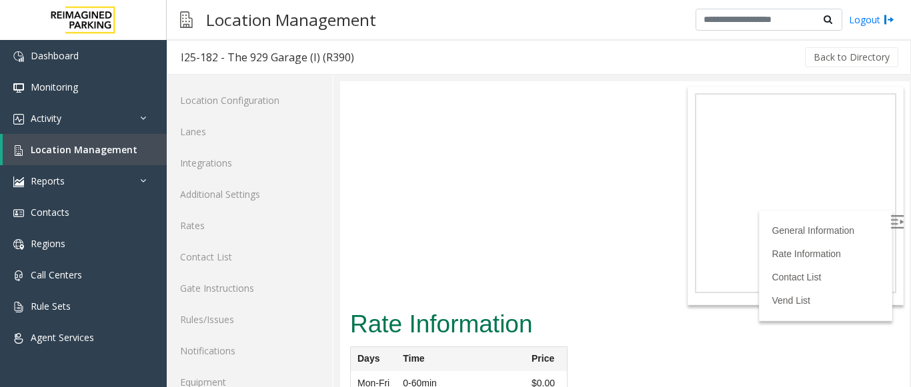
scroll to position [52, 0]
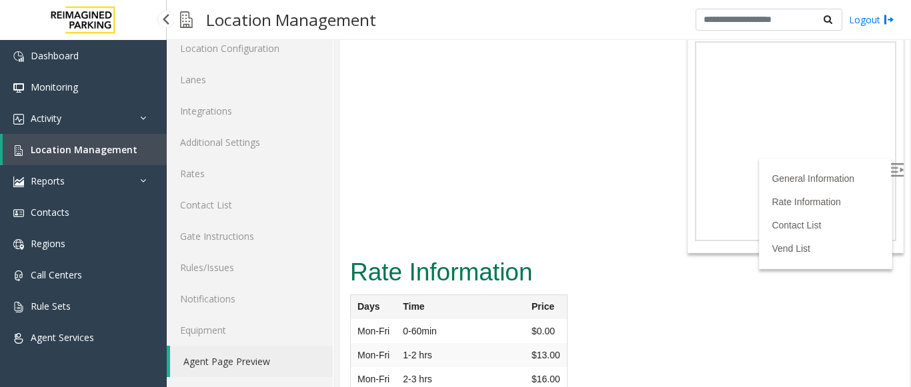
click at [129, 149] on span "Location Management" at bounding box center [84, 149] width 107 height 13
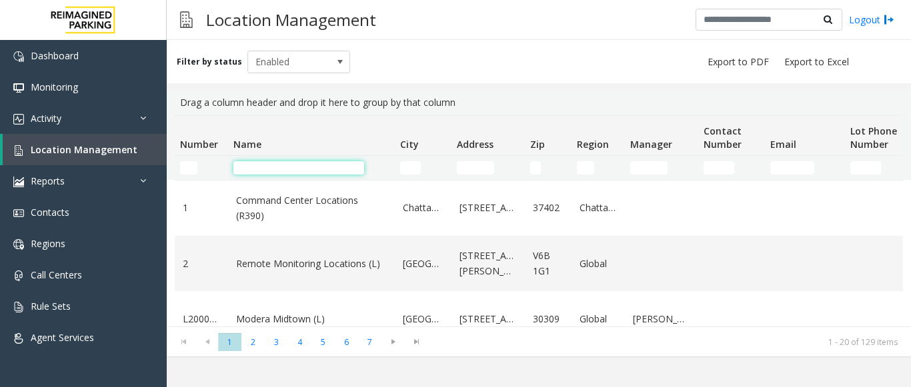
click at [269, 172] on input "Name Filter" at bounding box center [298, 167] width 131 height 13
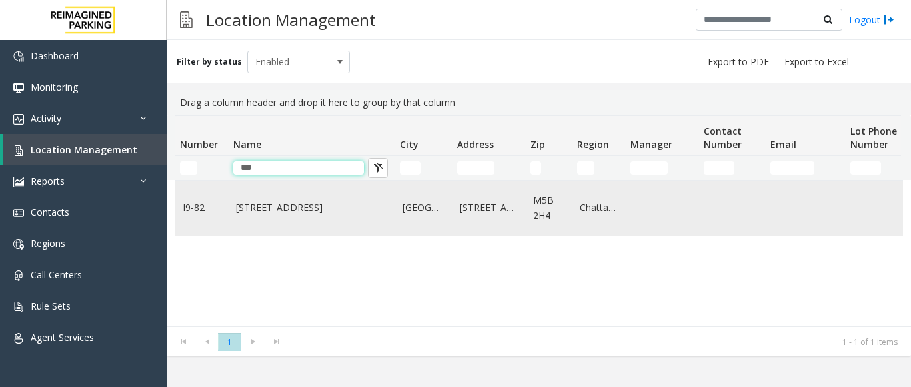
type input "***"
click at [272, 223] on td "[STREET_ADDRESS]" at bounding box center [311, 208] width 167 height 55
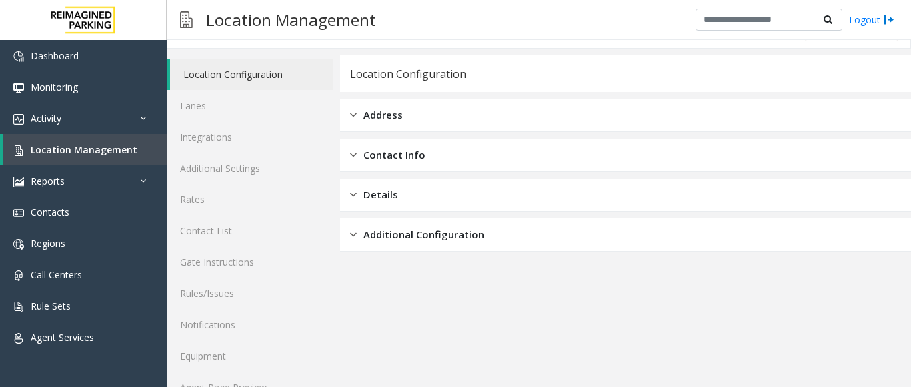
scroll to position [52, 0]
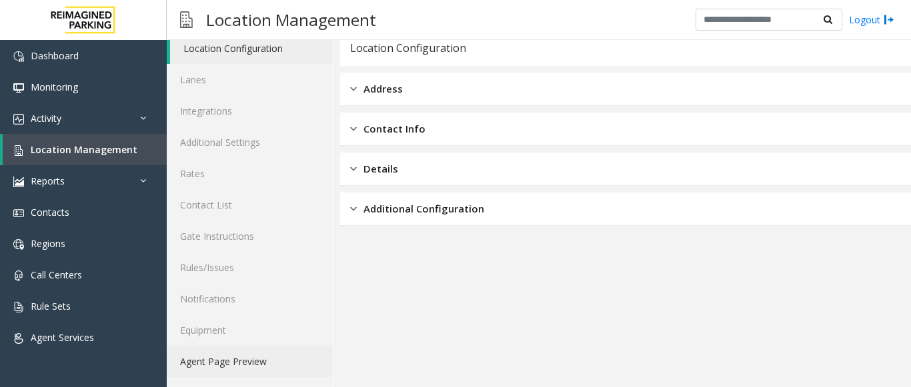
click at [218, 369] on link "Agent Page Preview" at bounding box center [250, 361] width 166 height 31
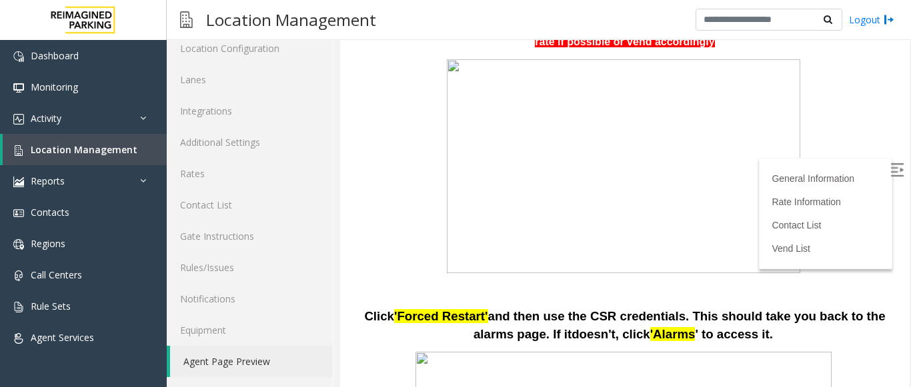
scroll to position [333, 0]
click at [890, 165] on img at bounding box center [896, 169] width 13 height 13
drag, startPoint x: 903, startPoint y: 161, endPoint x: 551, endPoint y: 293, distance: 376.5
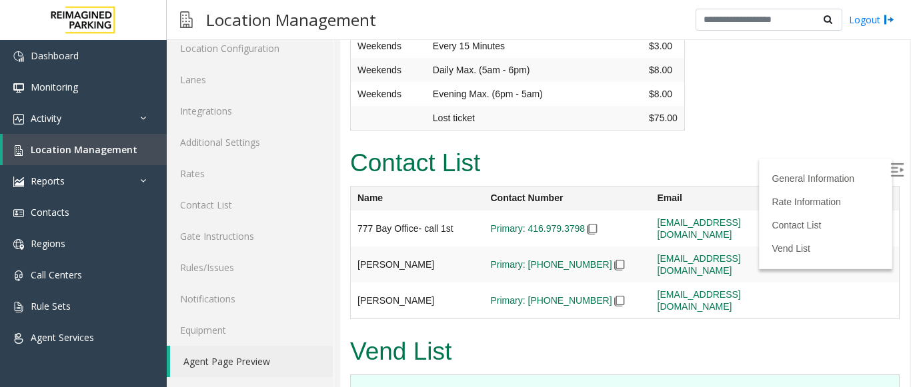
scroll to position [3030, 0]
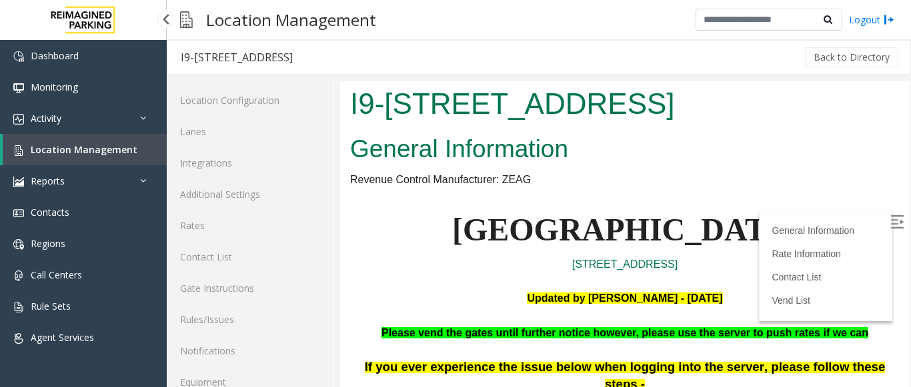
click at [113, 153] on span "Location Management" at bounding box center [84, 149] width 107 height 13
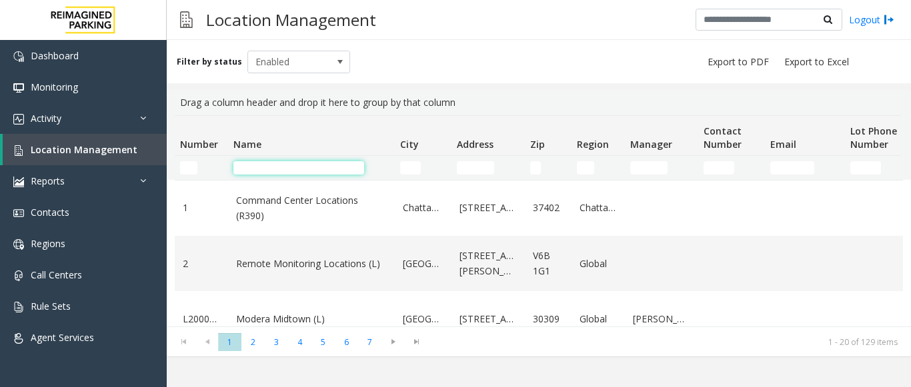
click at [289, 168] on input "Name Filter" at bounding box center [298, 167] width 131 height 13
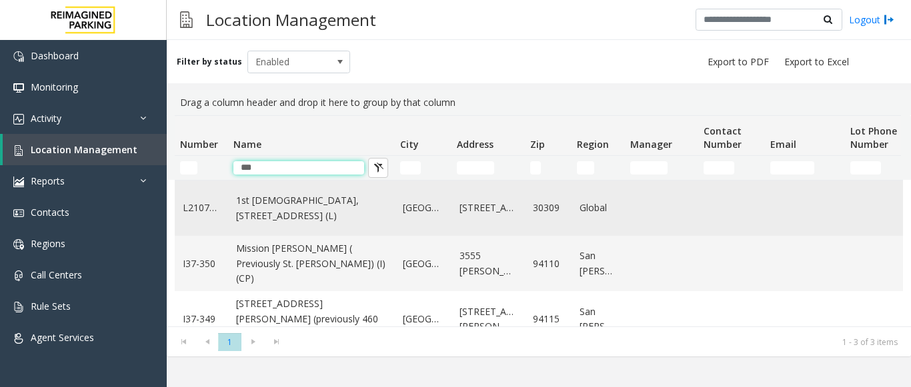
type input "***"
click at [237, 208] on link "1st Presbyterian, 1337 Peachtree St (L)" at bounding box center [311, 208] width 151 height 30
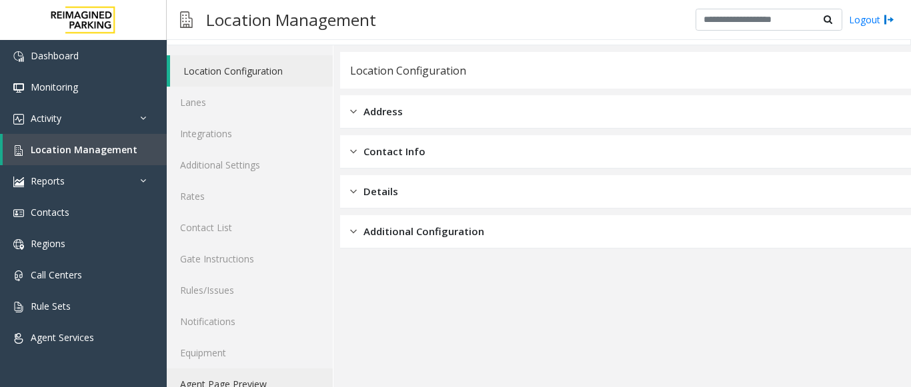
scroll to position [52, 0]
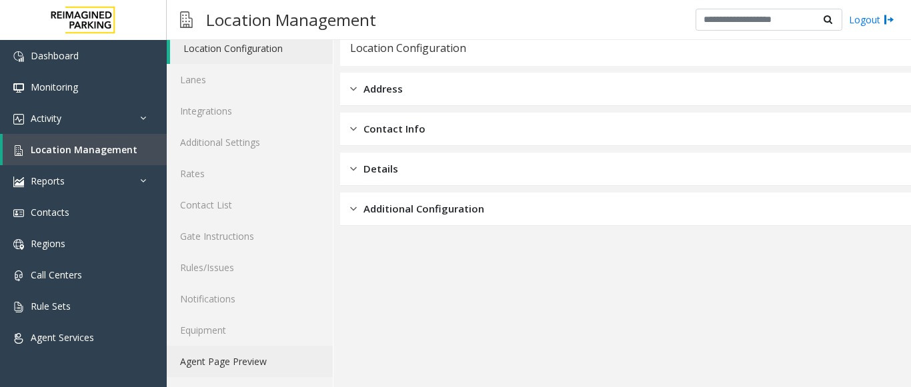
click at [229, 370] on link "Agent Page Preview" at bounding box center [250, 361] width 166 height 31
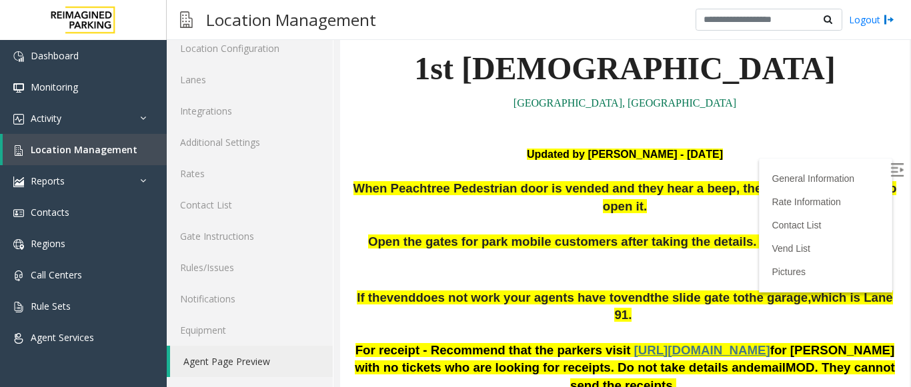
click at [890, 168] on img at bounding box center [896, 169] width 13 height 13
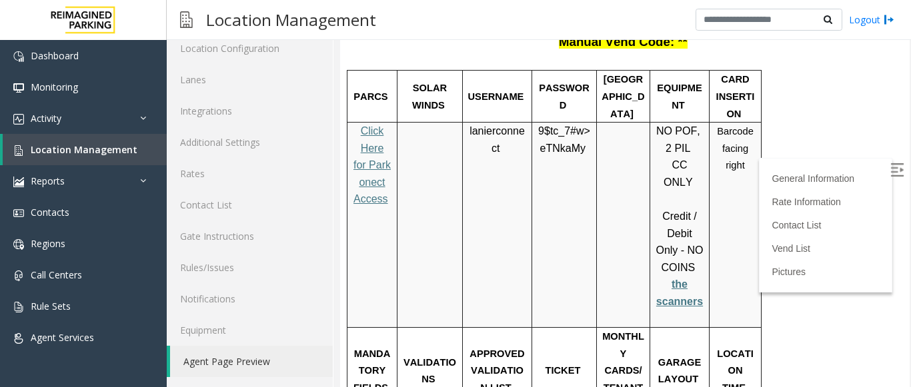
scroll to position [1527, 0]
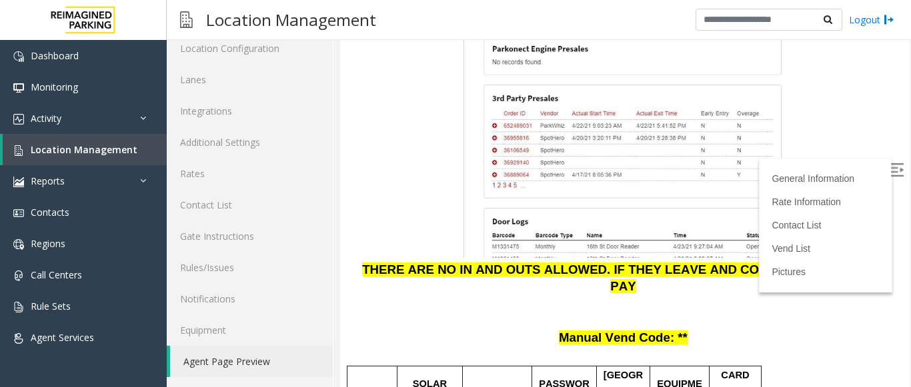
copy p "lanierconnect"
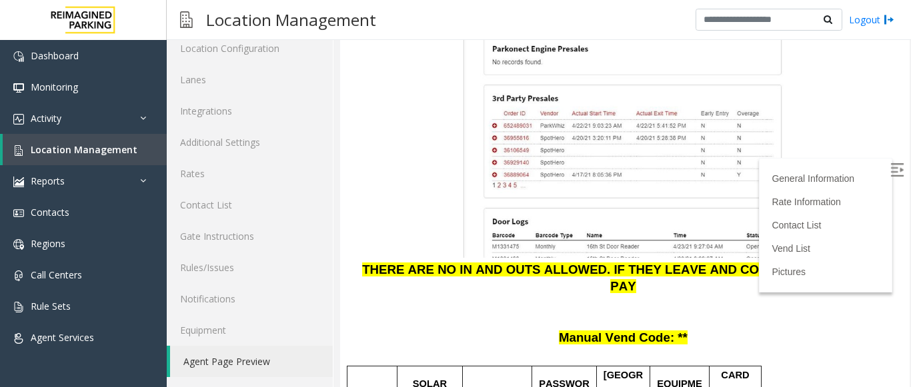
copy p "9$tc_7#w> eTNkaMy"
